Goal: Task Accomplishment & Management: Manage account settings

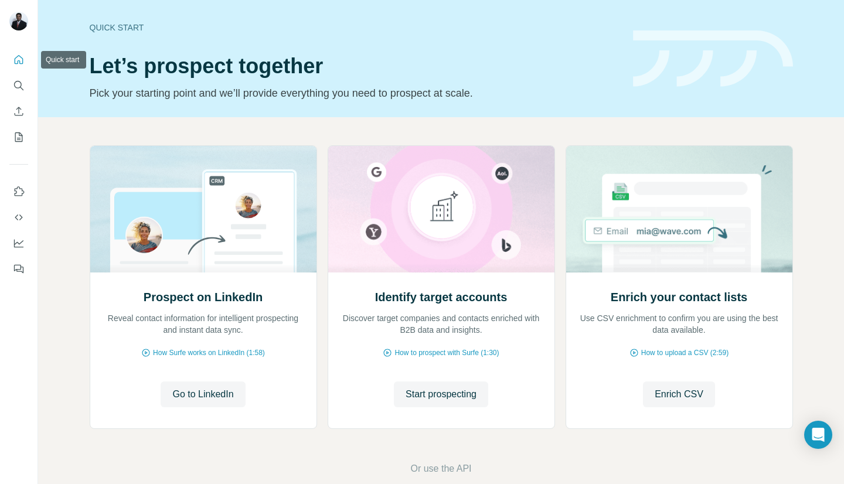
click at [19, 61] on icon "Quick start" at bounding box center [19, 59] width 9 height 9
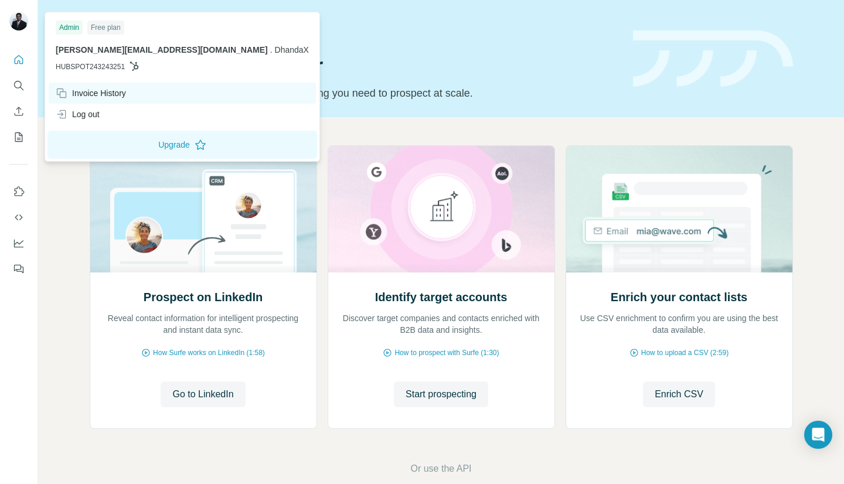
click at [99, 93] on div "Invoice History" at bounding box center [91, 93] width 70 height 12
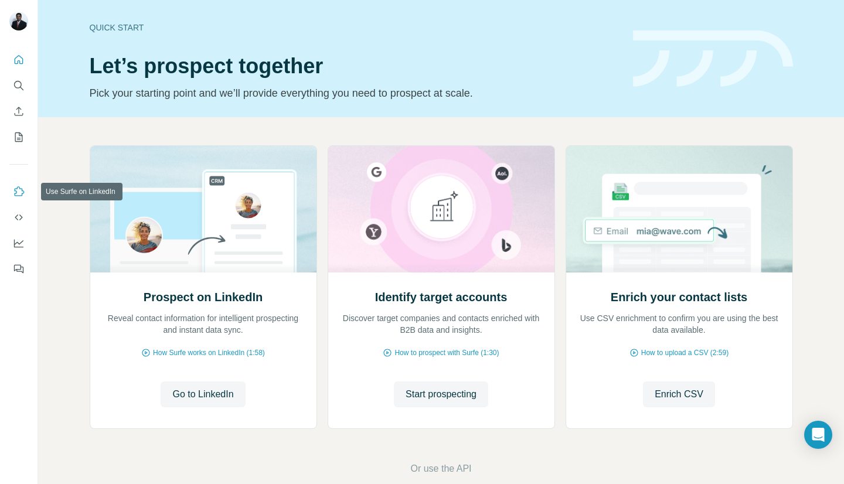
click at [18, 196] on icon "Use Surfe on LinkedIn" at bounding box center [19, 192] width 12 height 12
click at [16, 213] on icon "Use Surfe API" at bounding box center [19, 218] width 12 height 12
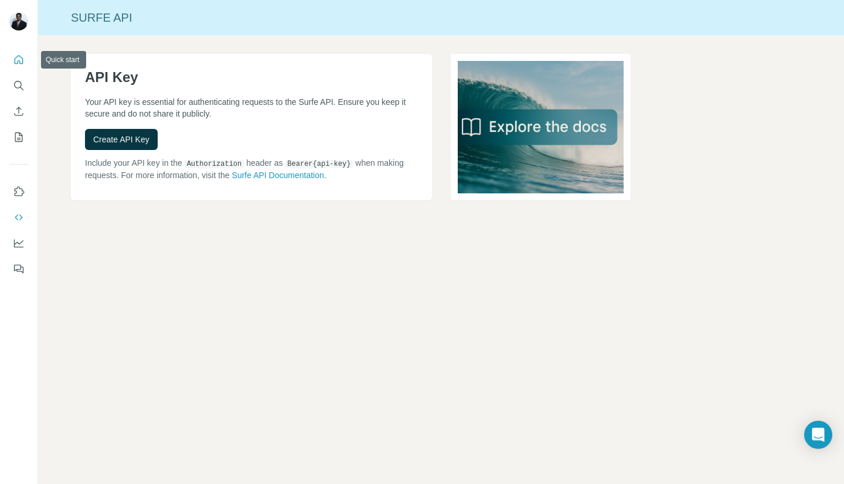
click at [21, 61] on icon "Quick start" at bounding box center [19, 60] width 12 height 12
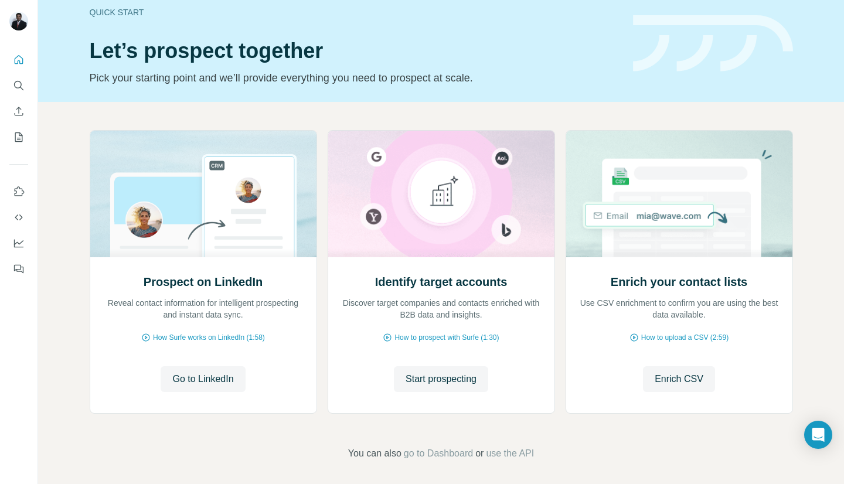
scroll to position [20, 0]
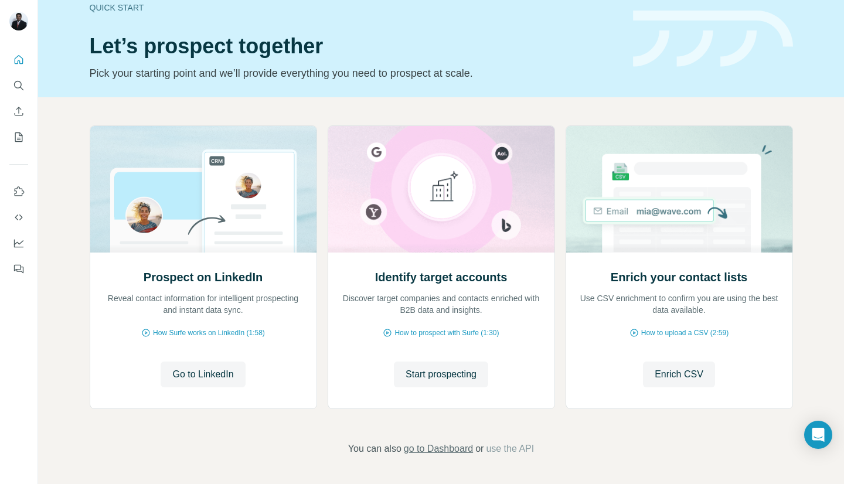
click at [441, 451] on span "go to Dashboard" at bounding box center [438, 449] width 69 height 14
